Goal: Task Accomplishment & Management: Complete application form

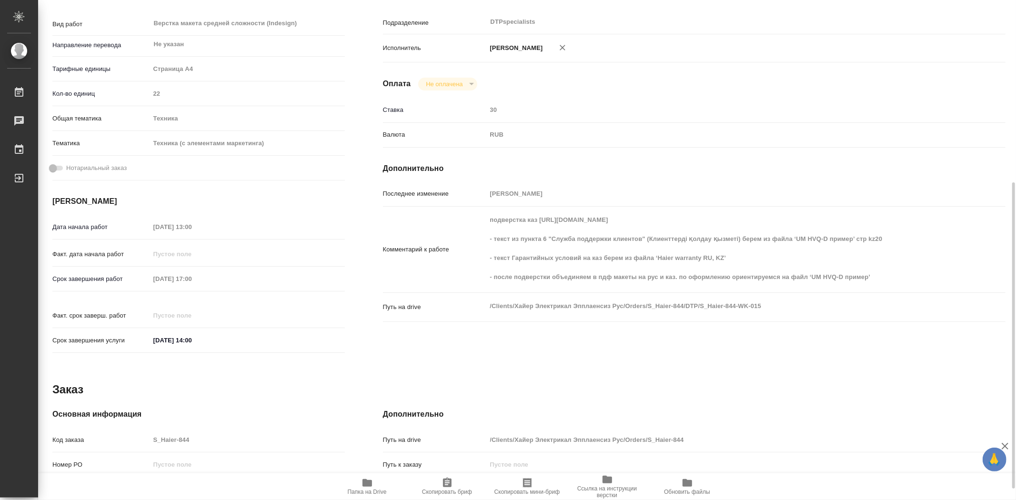
scroll to position [211, 0]
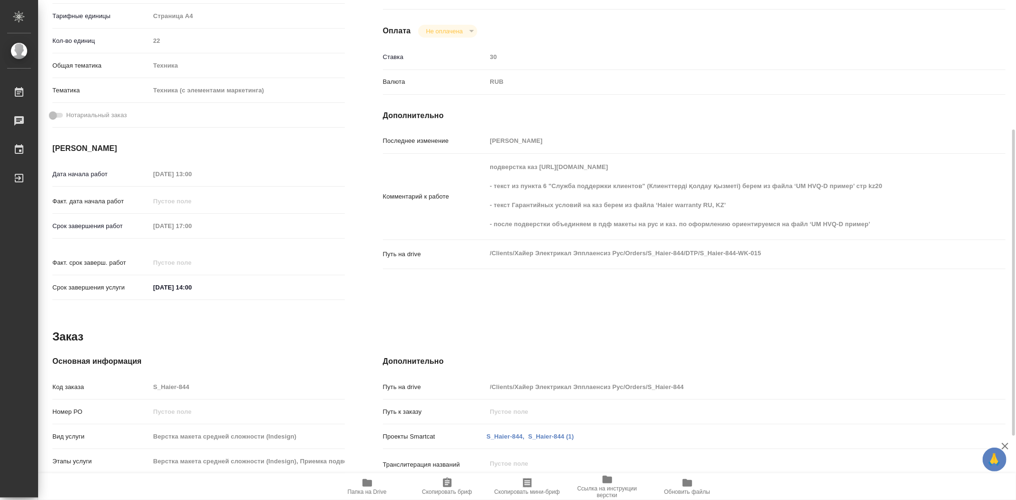
click at [372, 485] on icon "button" at bounding box center [366, 482] width 11 height 11
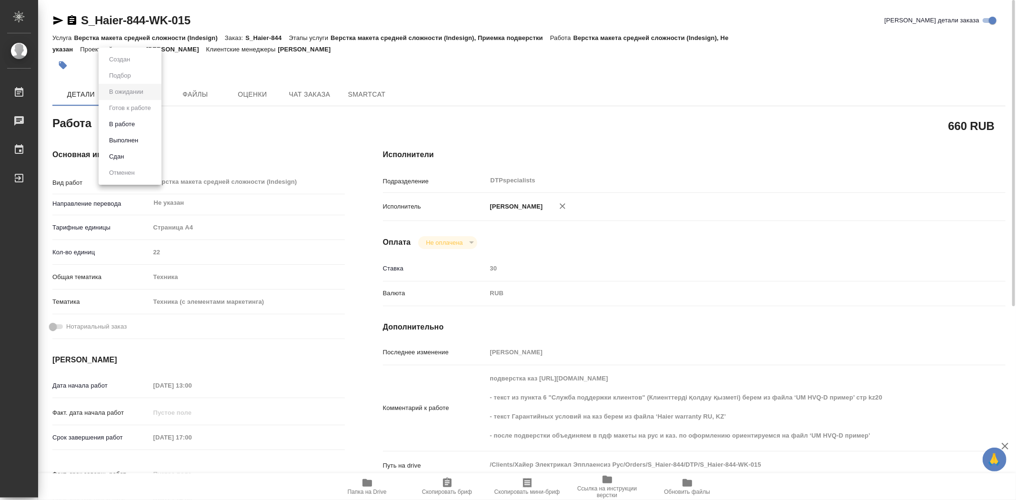
click at [144, 125] on body "🙏 .cls-1 fill:#fff; AWATERA [PERSON_NAME] 0 Чаты График Выйти S_Haier-844-WK-01…" at bounding box center [508, 250] width 1016 height 500
click at [136, 141] on button "Выполнен" at bounding box center [123, 140] width 35 height 10
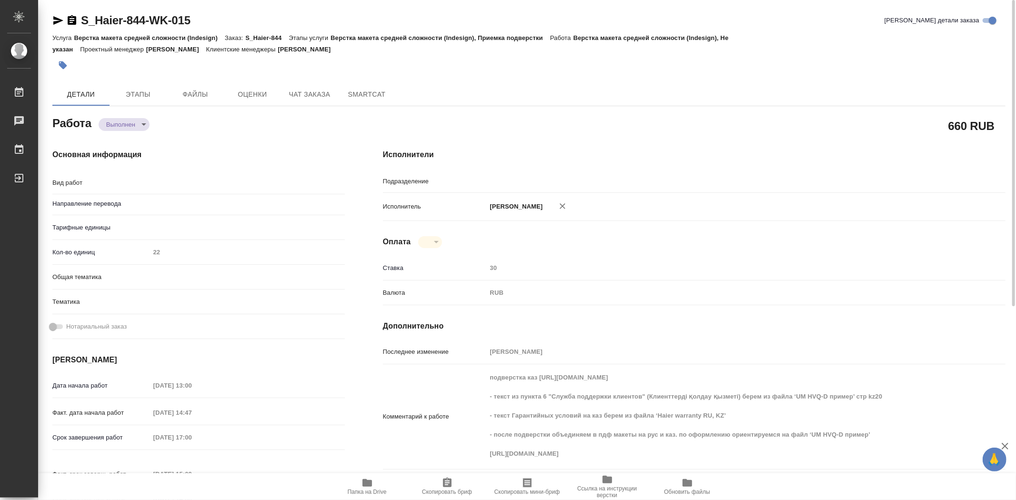
type textarea "x"
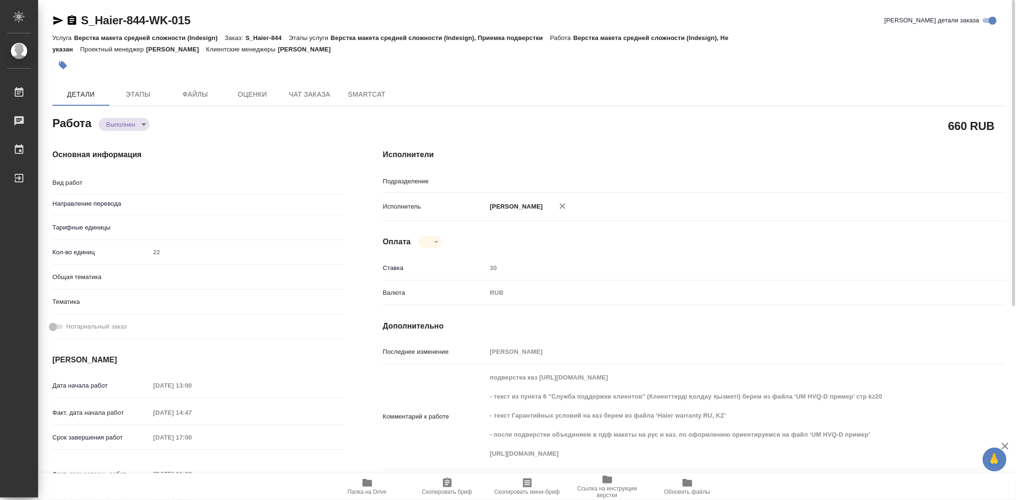
type textarea "x"
type textarea "Верстка макета средней сложности (Indesign)"
type textarea "x"
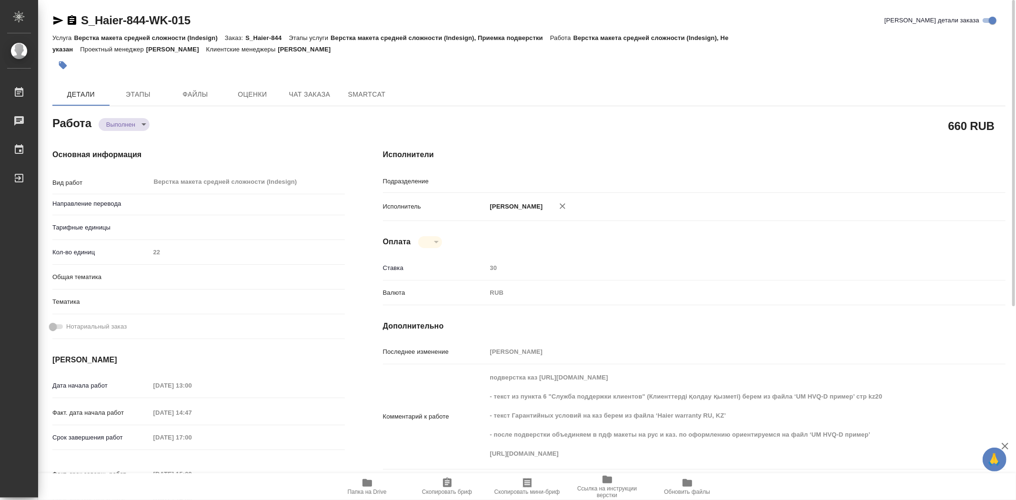
type input "DTPspecialists"
type textarea "x"
type input "Не указан"
type textarea "x"
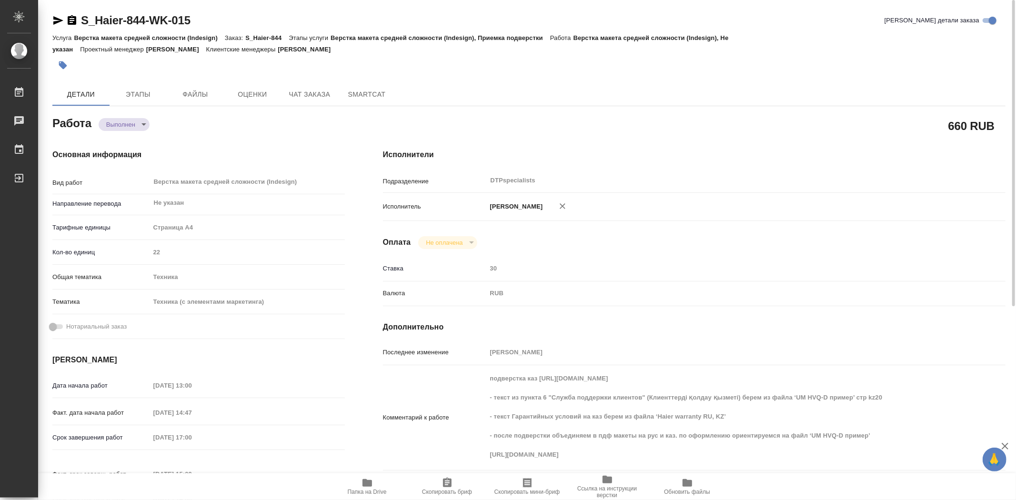
type textarea "x"
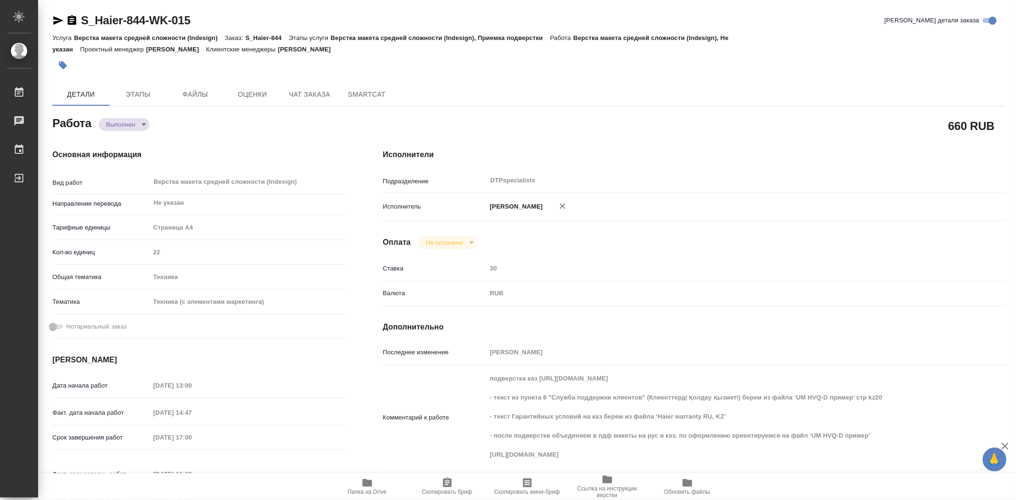
type textarea "x"
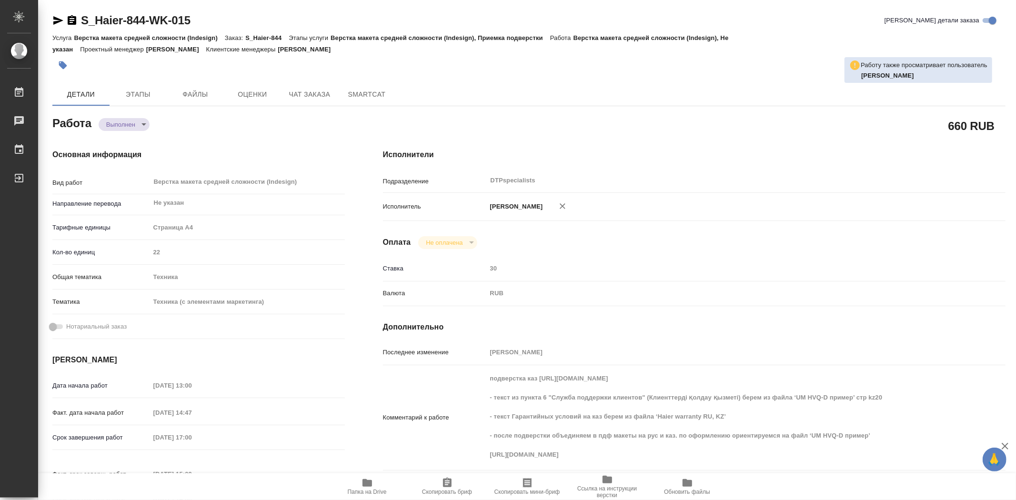
type textarea "x"
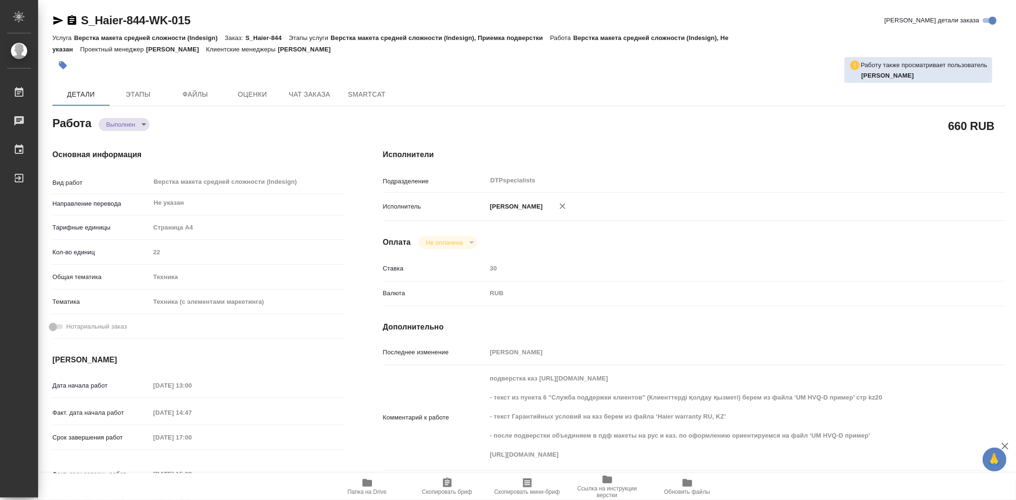
type textarea "x"
